Goal: Task Accomplishment & Management: Manage account settings

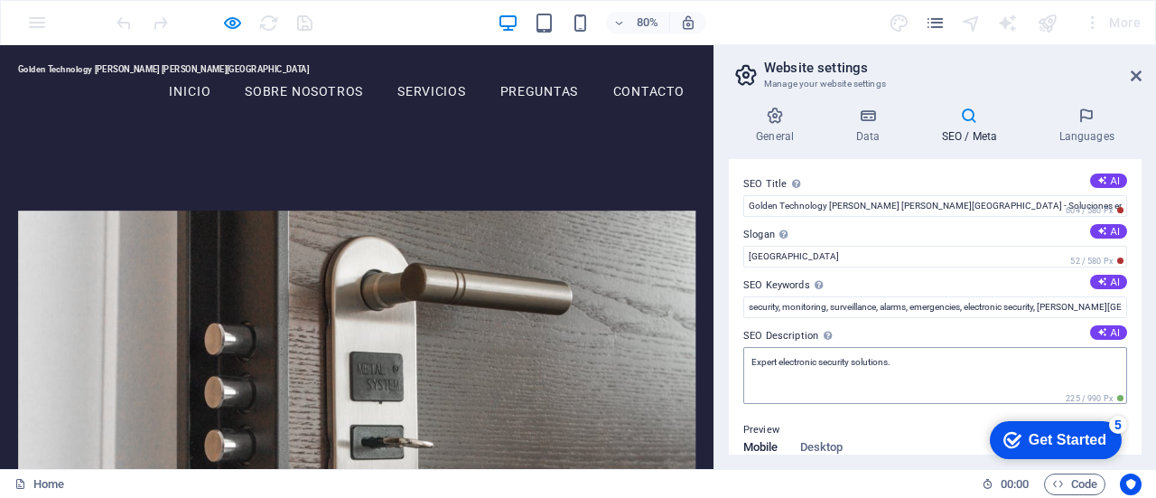
scroll to position [361, 0]
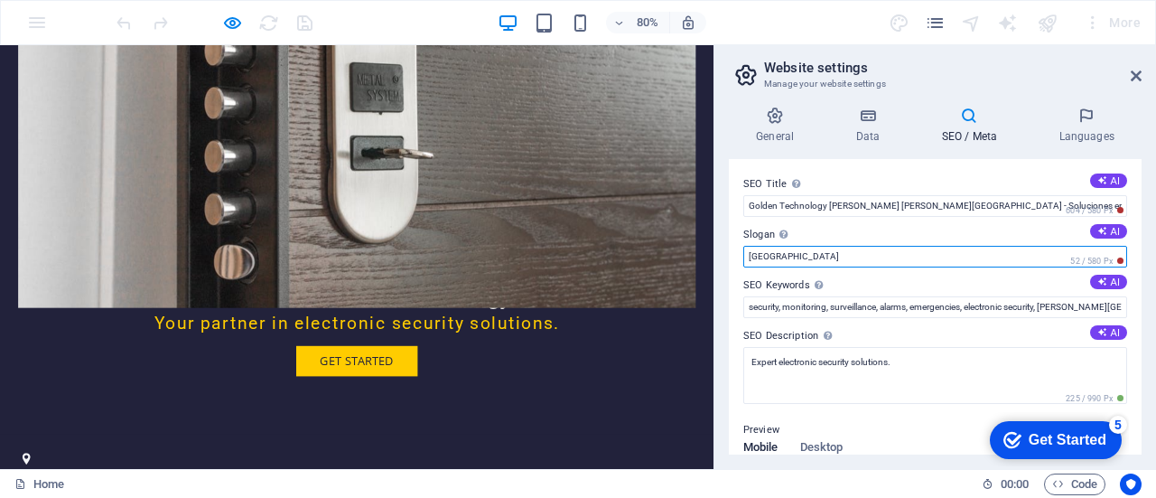
drag, startPoint x: 798, startPoint y: 303, endPoint x: 889, endPoint y: 308, distance: 90.4
drag, startPoint x: 807, startPoint y: 260, endPoint x: 727, endPoint y: 264, distance: 80.5
click at [727, 264] on div "General Data SEO / Meta Languages Website name [DOMAIN_NAME] Logo Drag files he…" at bounding box center [935, 280] width 442 height 377
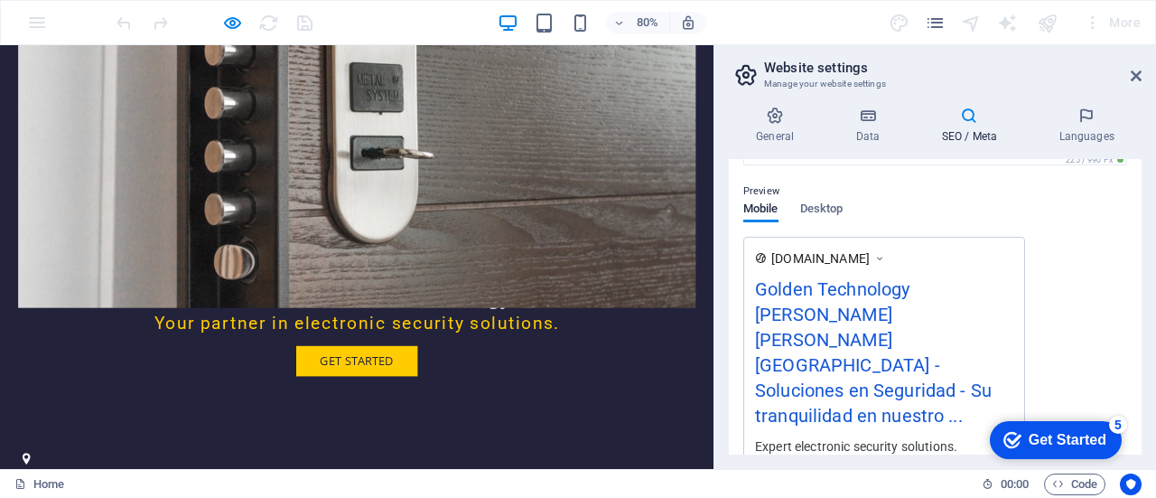
scroll to position [263, 0]
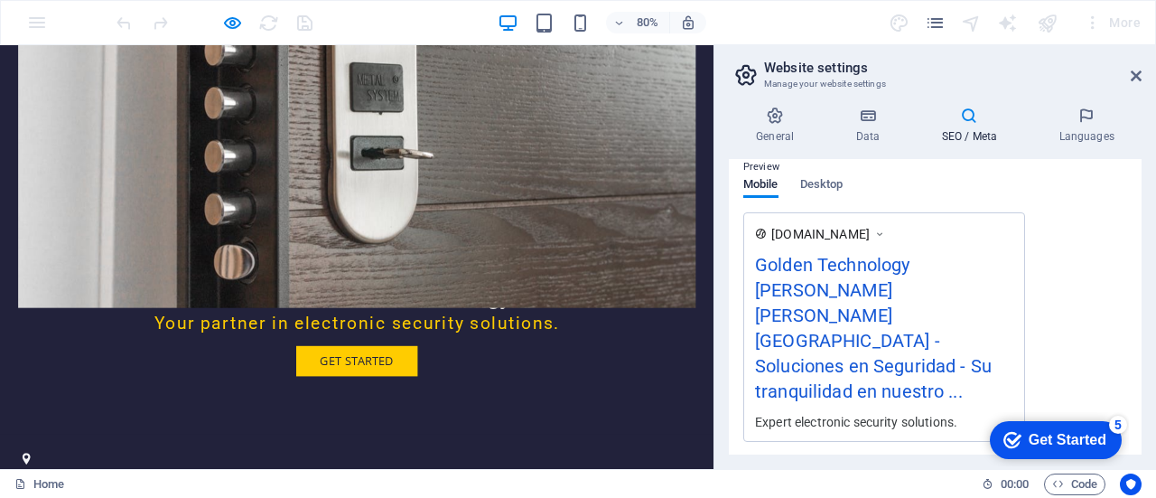
type input "Su tranquilidad en nuestro objetivo, por eso trabajamos en su seguridad"
click at [816, 412] on div "Expert electronic security solutions." at bounding box center [884, 421] width 258 height 19
click at [830, 350] on div "Golden Technology [PERSON_NAME] [PERSON_NAME][GEOGRAPHIC_DATA] - Soluciones en …" at bounding box center [884, 332] width 258 height 162
click at [836, 345] on div "Golden Technology [PERSON_NAME] [PERSON_NAME][GEOGRAPHIC_DATA] - Soluciones en …" at bounding box center [884, 332] width 258 height 162
click at [831, 178] on span "Desktop" at bounding box center [821, 185] width 43 height 25
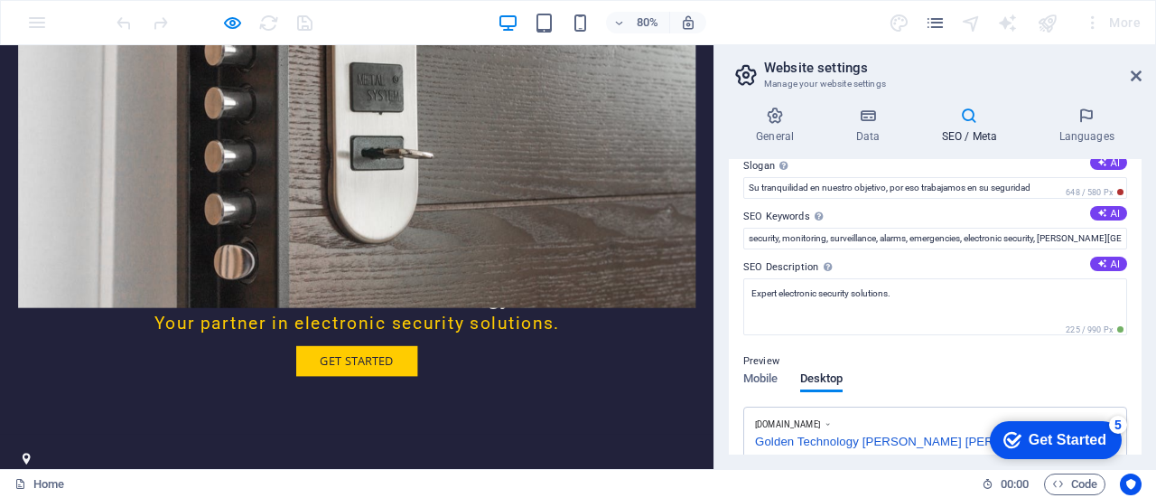
scroll to position [64, 0]
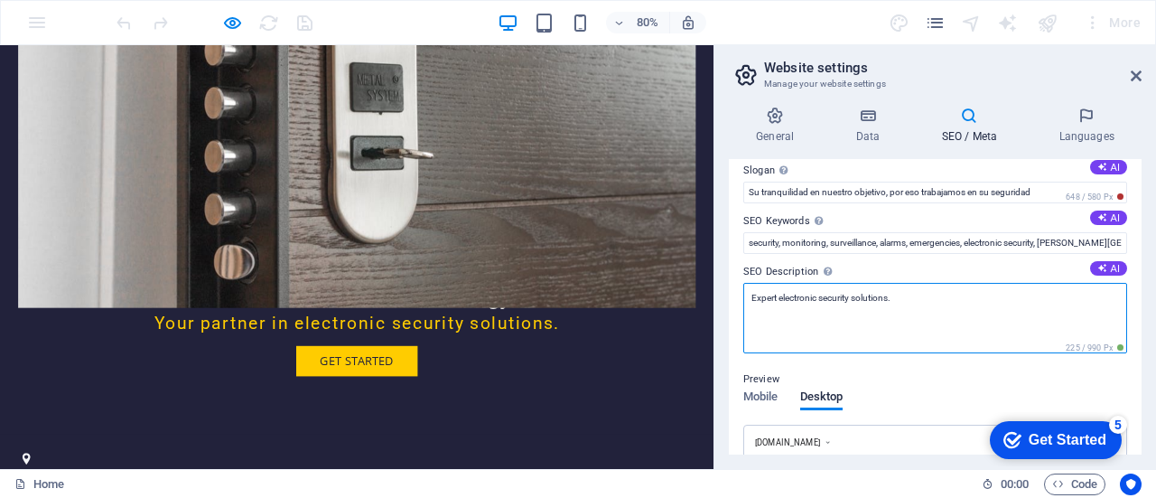
click at [913, 297] on textarea "Expert electronic security solutions." at bounding box center [935, 318] width 384 height 70
type textarea "Expertos en seguridad mediante la innovación y disposición de dispositivos elec…"
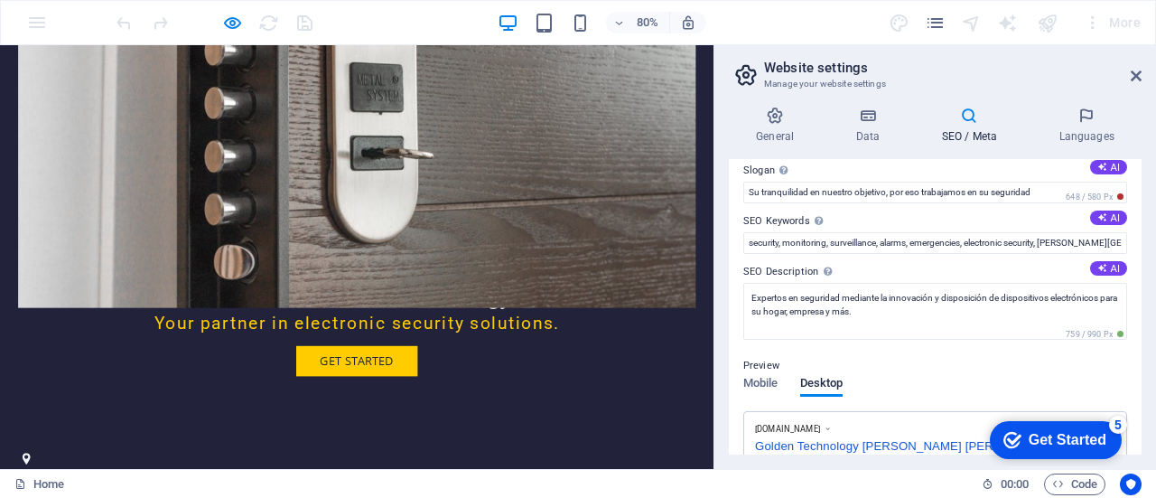
click at [885, 381] on div "Preview Mobile Desktop [DOMAIN_NAME] Golden Technology [PERSON_NAME] [PERSON_NA…" at bounding box center [935, 417] width 384 height 154
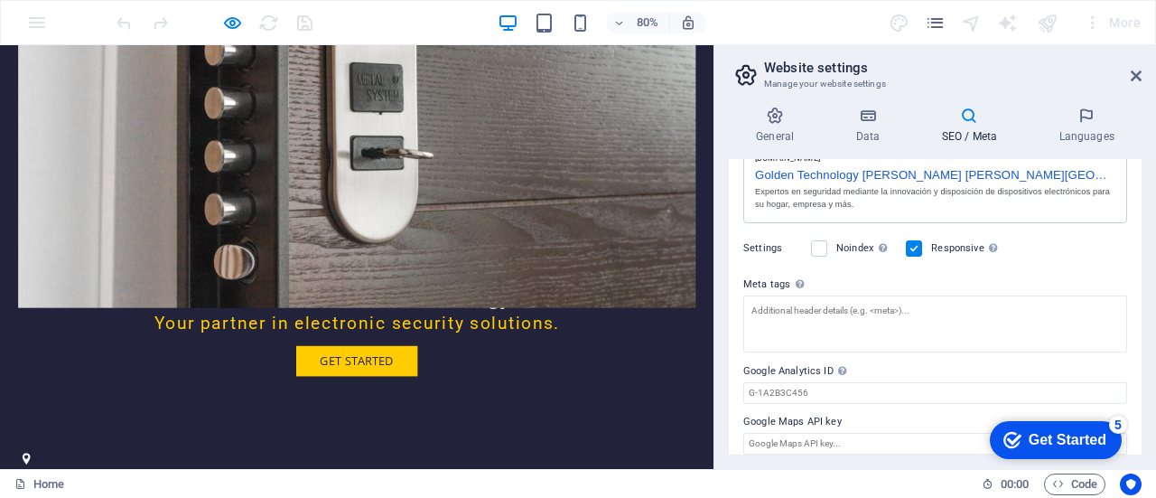
scroll to position [347, 0]
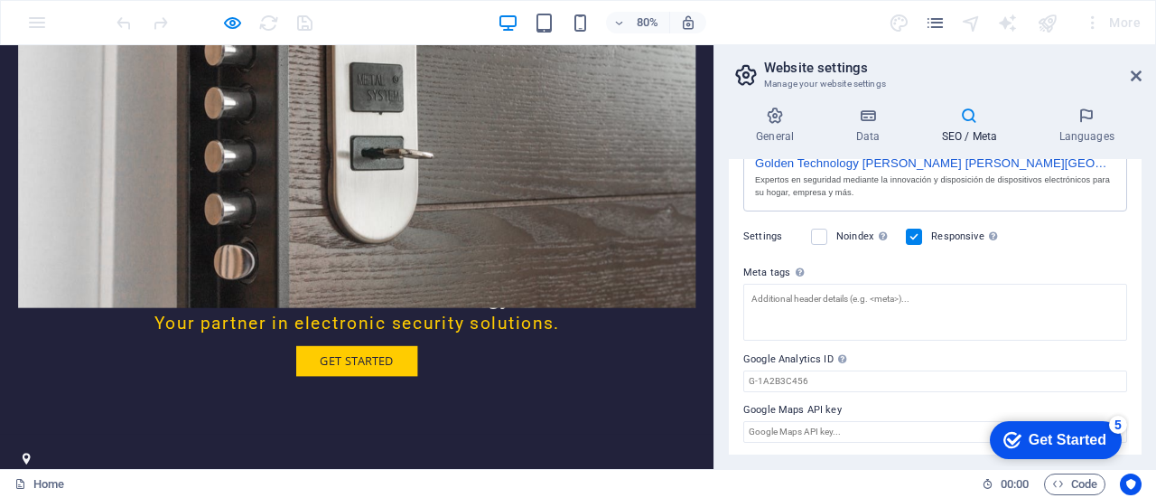
drag, startPoint x: 622, startPoint y: 457, endPoint x: 612, endPoint y: 461, distance: 10.6
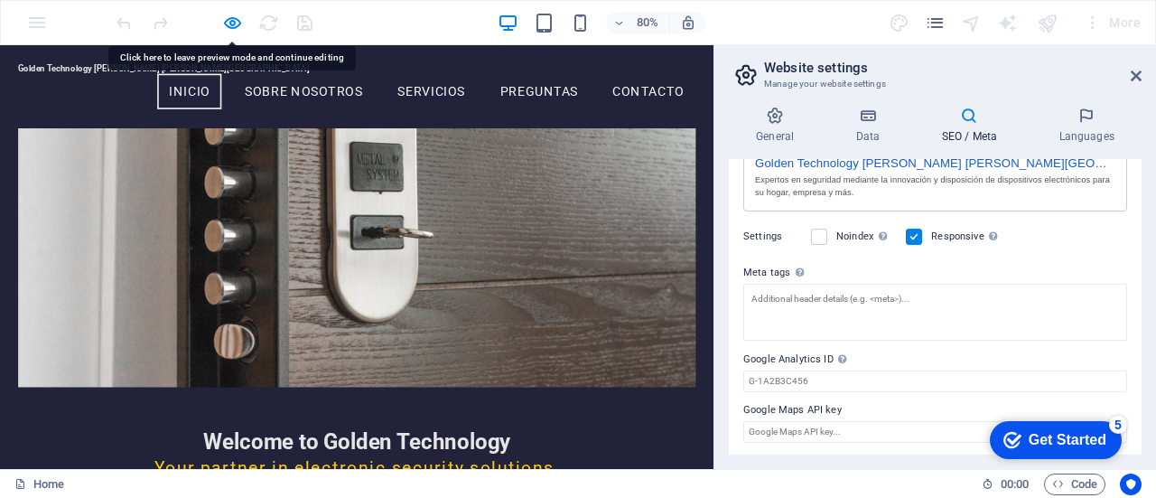
scroll to position [0, 0]
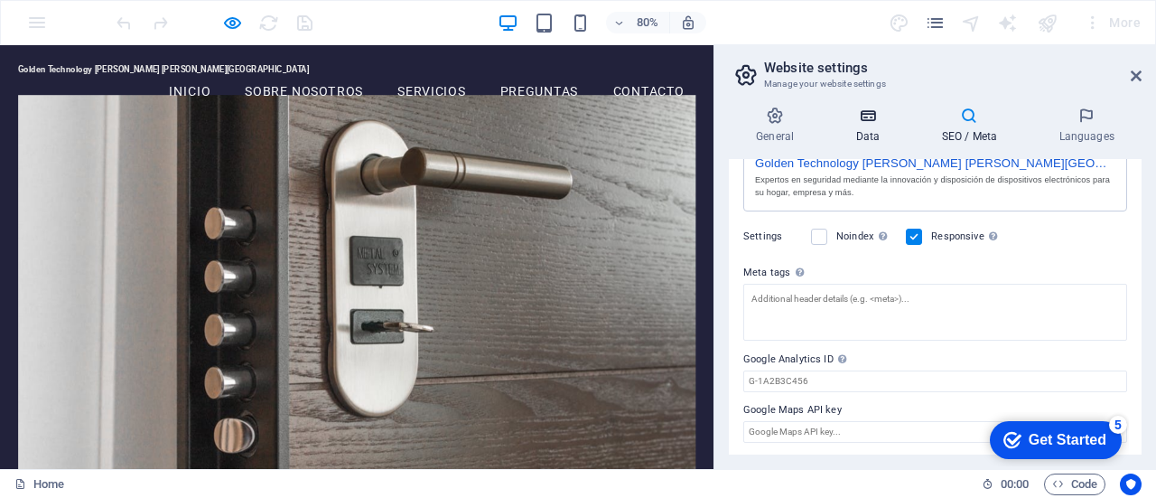
click at [872, 118] on icon at bounding box center [867, 116] width 79 height 18
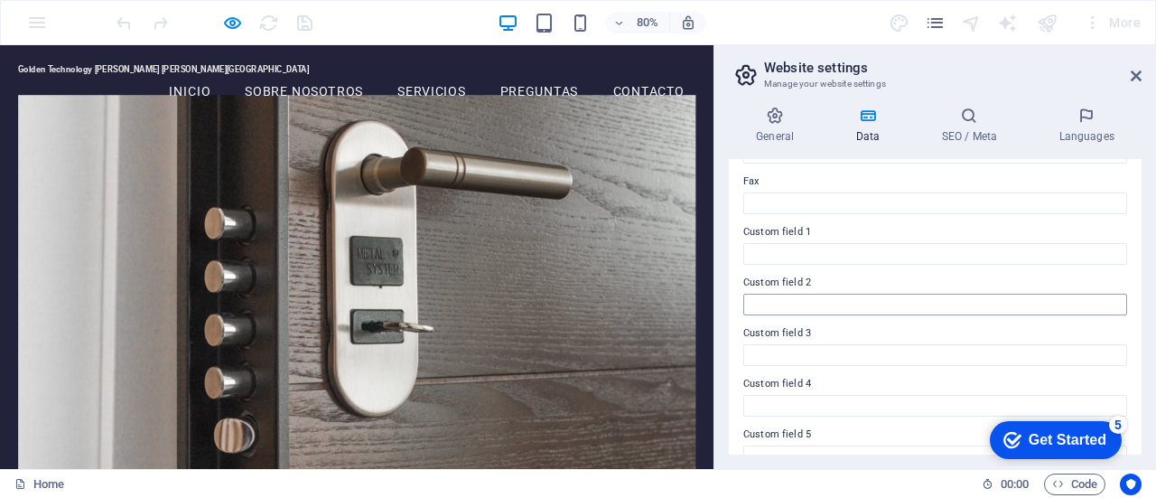
scroll to position [571, 0]
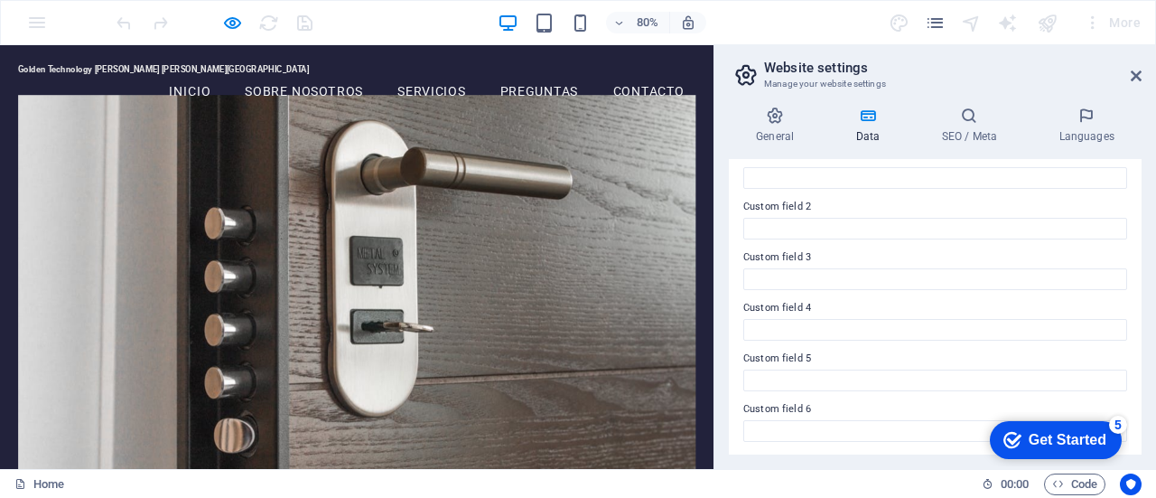
click at [1078, 442] on div "Get Started" at bounding box center [1068, 440] width 78 height 16
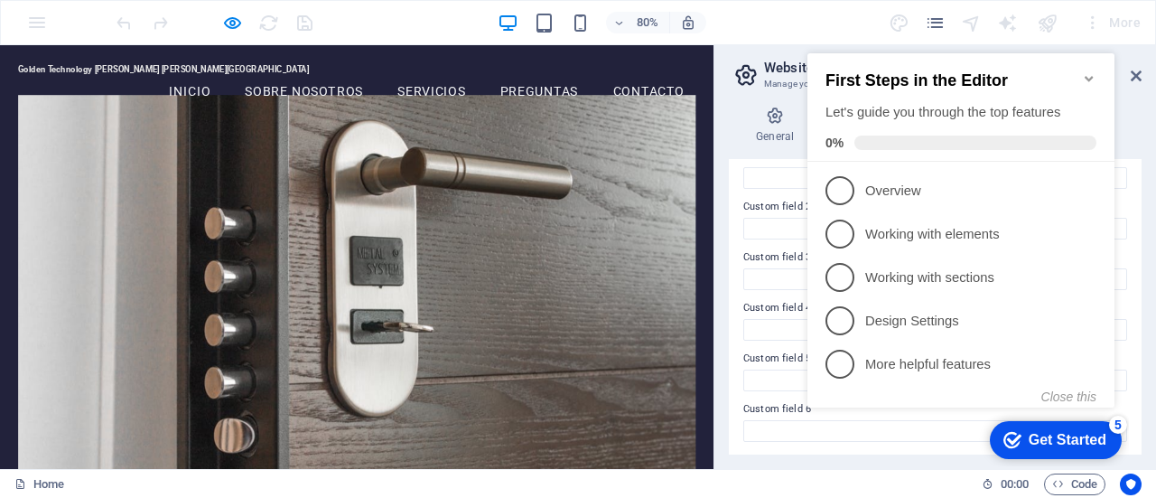
click at [1073, 442] on div "Get Started" at bounding box center [1068, 440] width 78 height 16
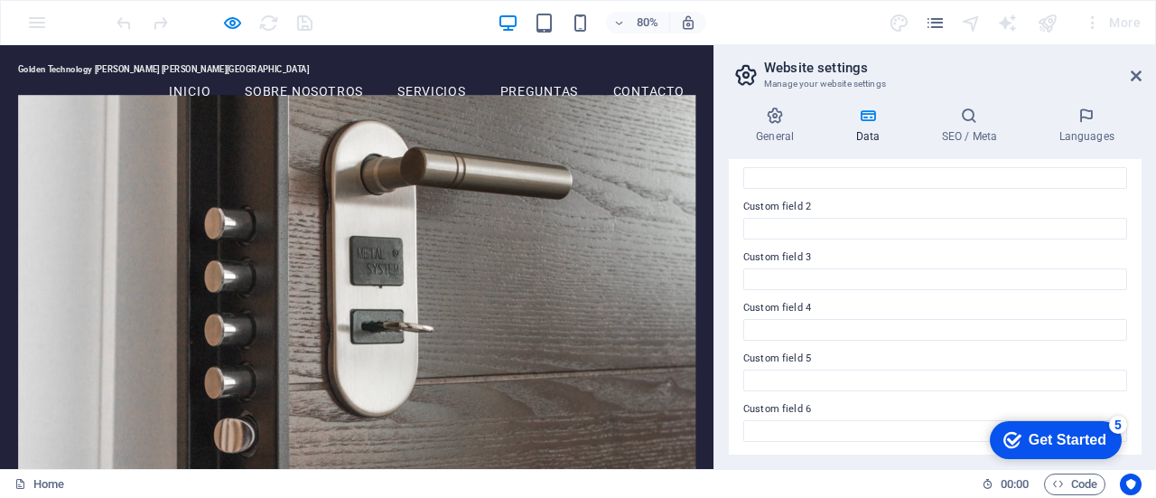
click at [230, 101] on link "Inicio" at bounding box center [237, 103] width 80 height 45
click at [331, 105] on link "Sobre Nosotros" at bounding box center [380, 103] width 176 height 45
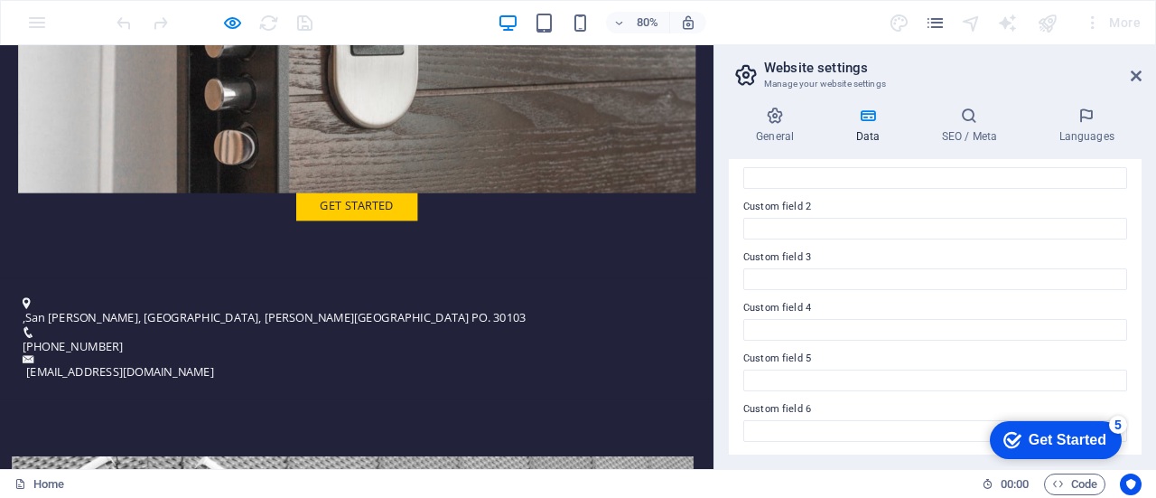
scroll to position [607, 0]
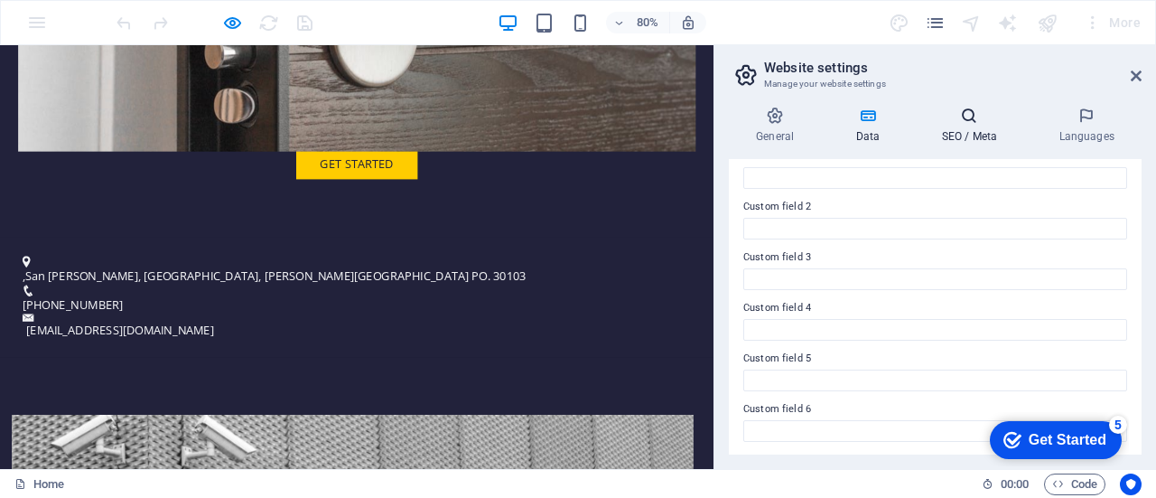
click at [972, 115] on icon at bounding box center [969, 116] width 110 height 18
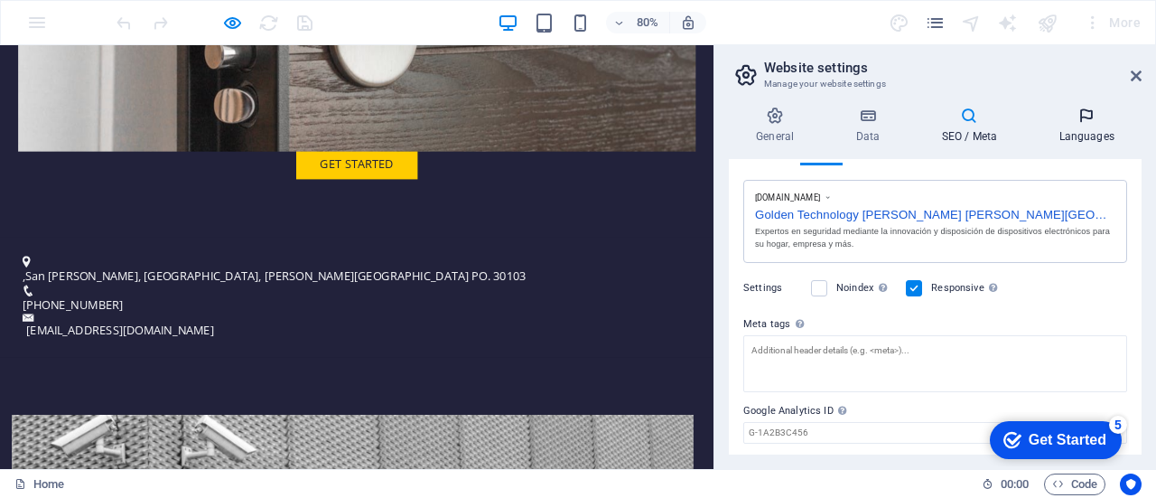
click at [1085, 110] on icon at bounding box center [1086, 116] width 110 height 18
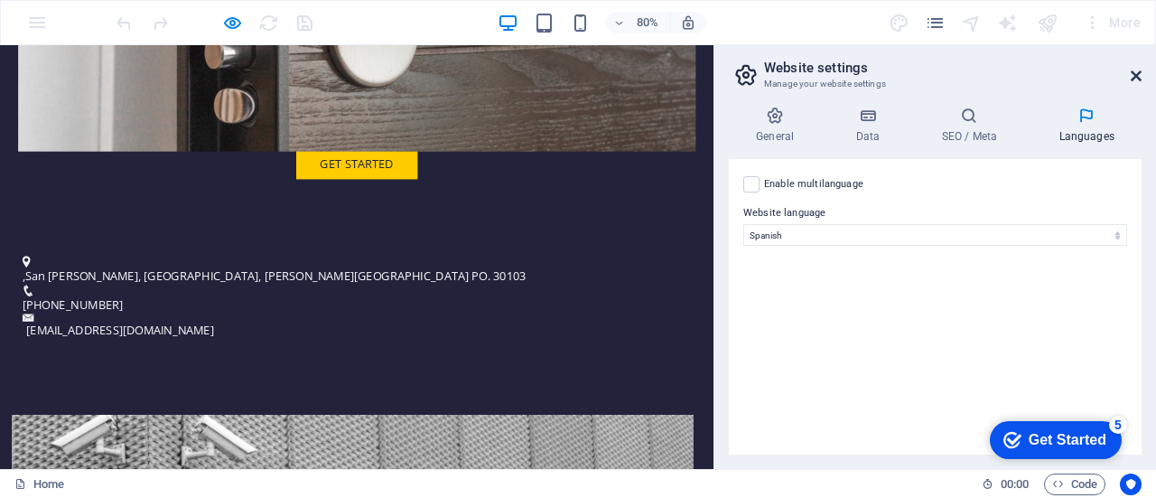
click at [1134, 74] on icon at bounding box center [1136, 76] width 11 height 14
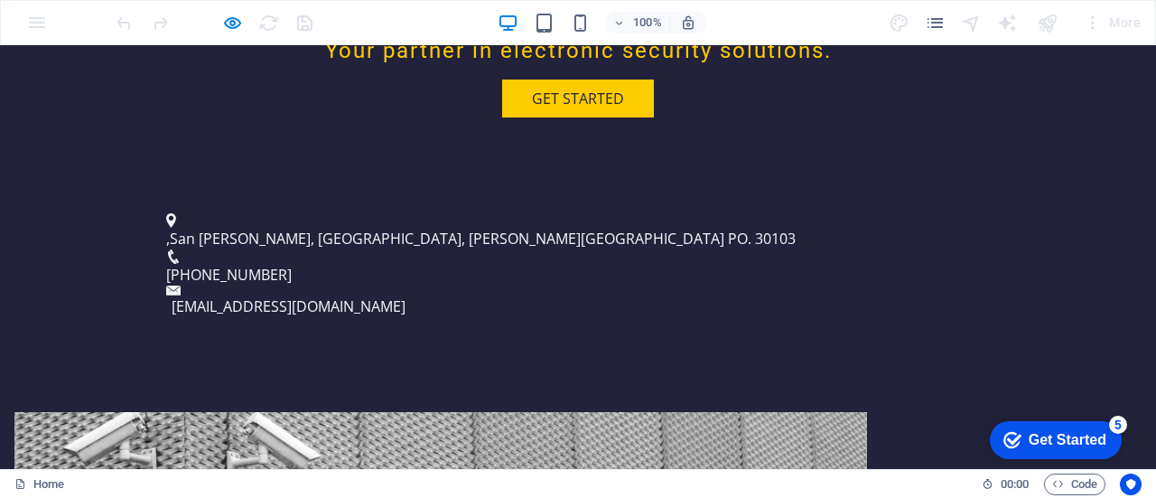
scroll to position [788, 0]
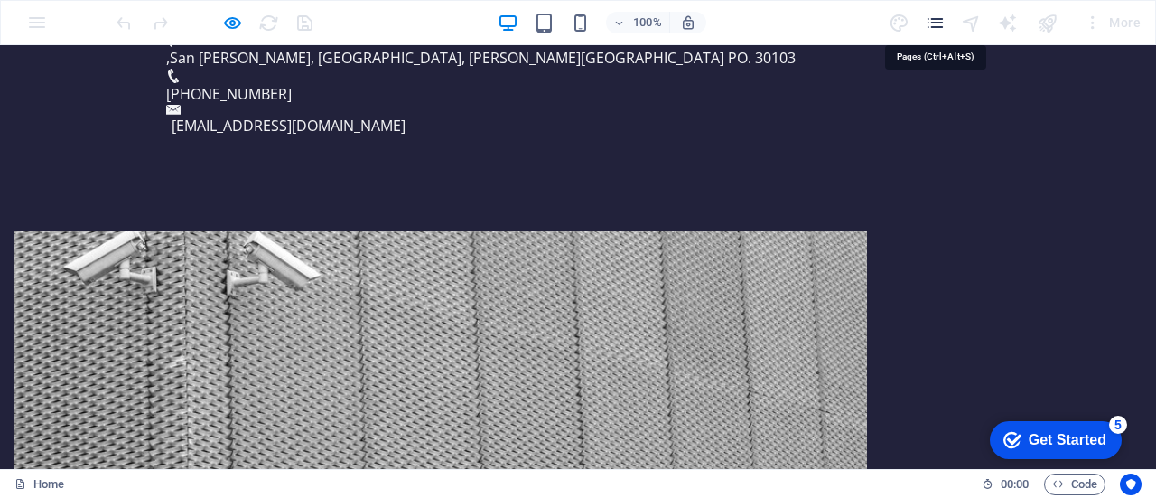
click at [938, 17] on icon "pages" at bounding box center [935, 23] width 21 height 21
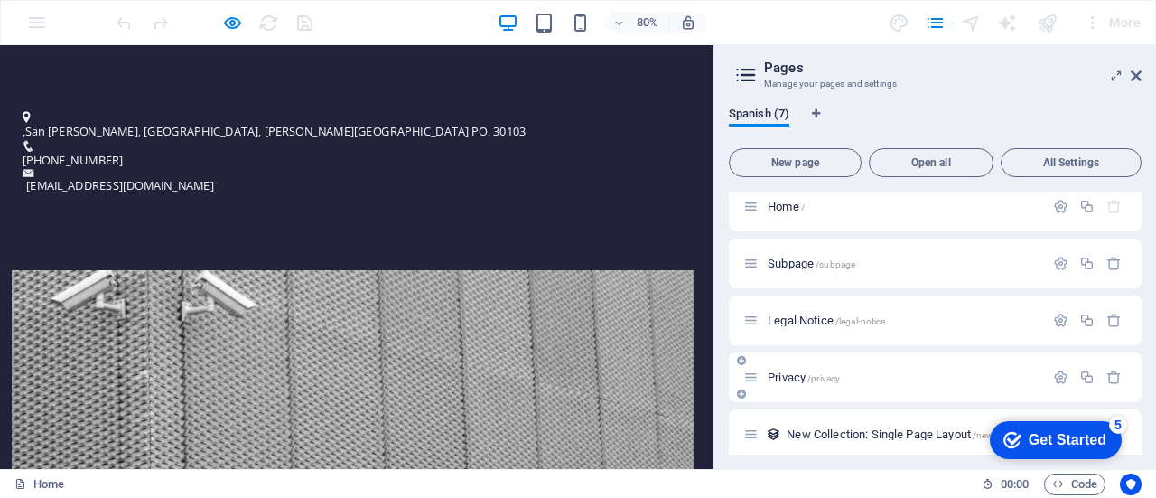
scroll to position [0, 0]
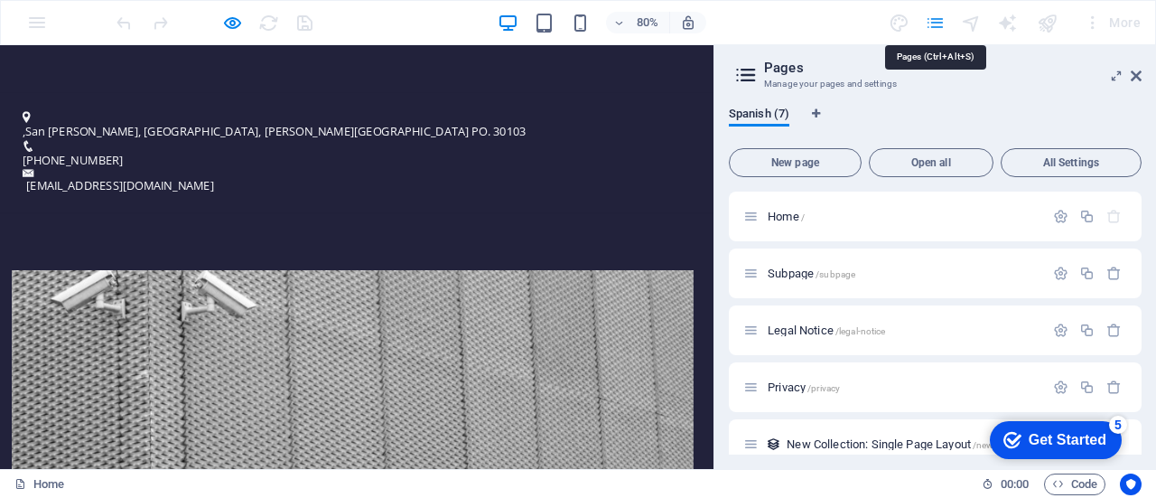
click at [939, 24] on icon "pages" at bounding box center [935, 23] width 21 height 21
click at [1136, 75] on icon at bounding box center [1136, 76] width 11 height 14
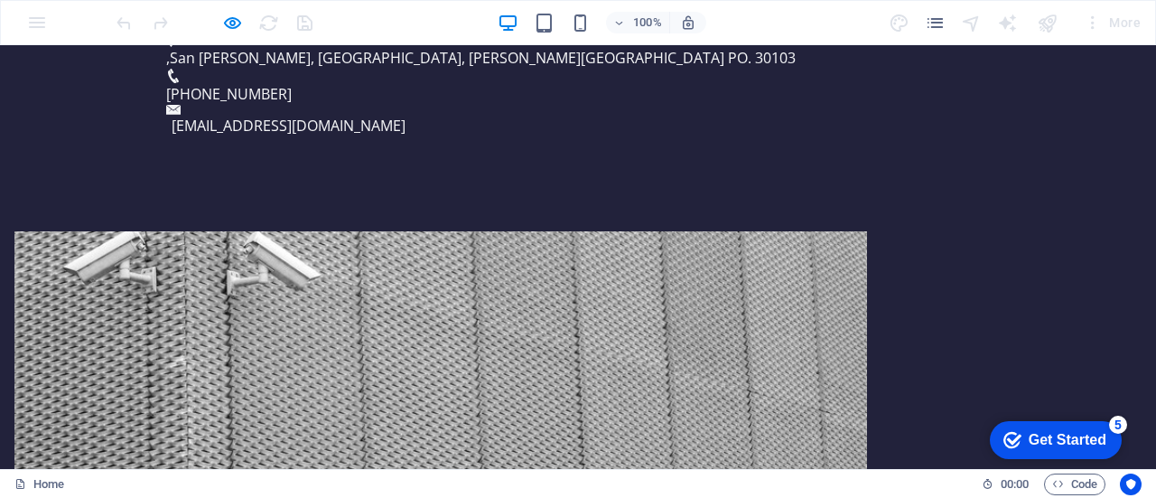
scroll to position [246, 0]
